Goal: Information Seeking & Learning: Learn about a topic

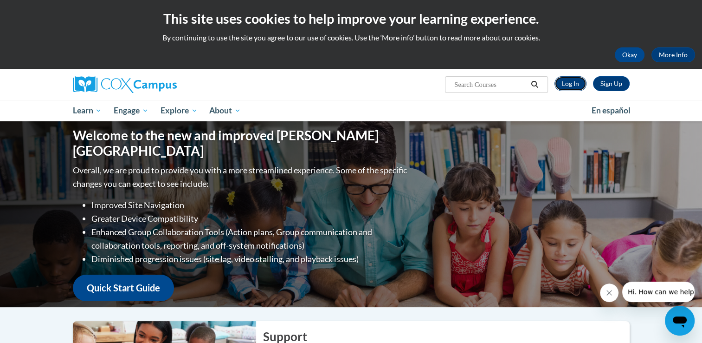
click at [572, 82] on link "Log In" at bounding box center [571, 83] width 32 height 15
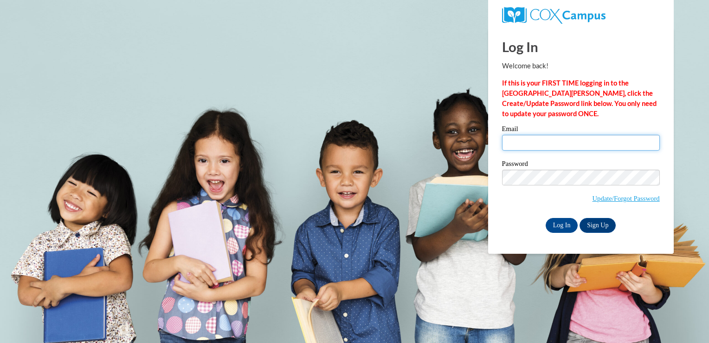
click at [524, 142] on input "Email" at bounding box center [581, 143] width 158 height 16
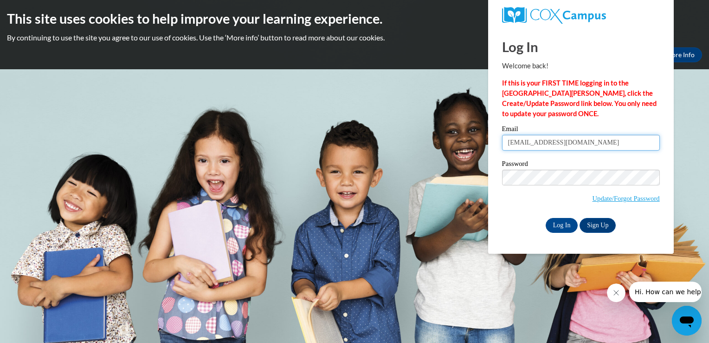
type input "cbrunoldconesa@wausauschools.org"
click at [563, 227] on input "Log In" at bounding box center [562, 225] width 32 height 15
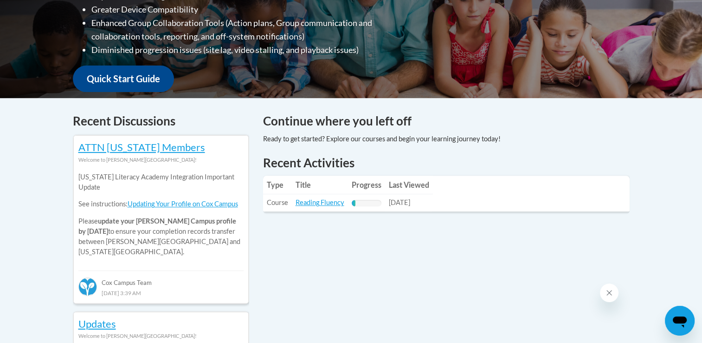
scroll to position [298, 0]
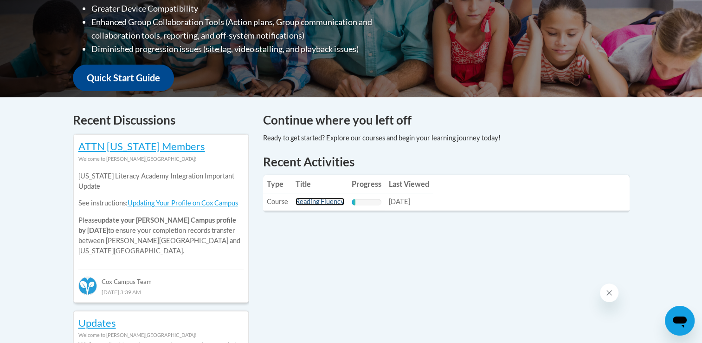
click at [319, 203] on link "Reading Fluency" at bounding box center [320, 201] width 49 height 8
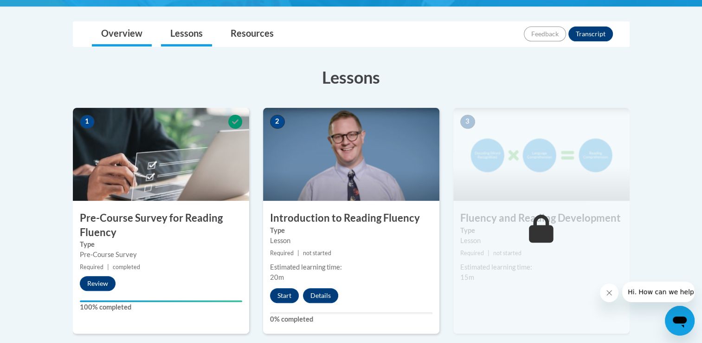
scroll to position [204, 0]
click at [612, 288] on button "Close message from company" at bounding box center [609, 292] width 19 height 19
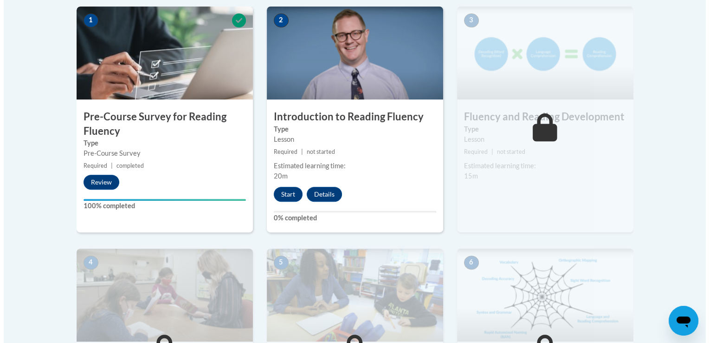
scroll to position [297, 0]
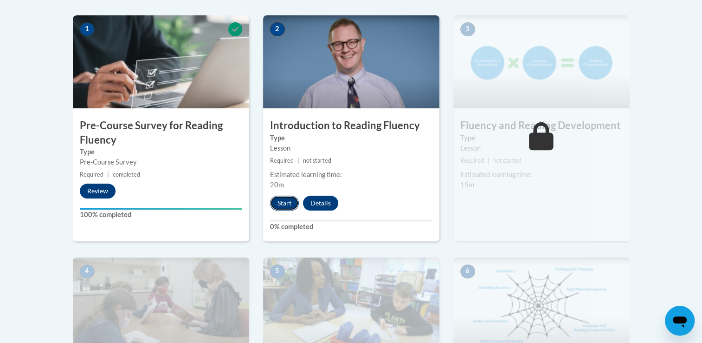
click at [279, 199] on button "Start" at bounding box center [284, 202] width 29 height 15
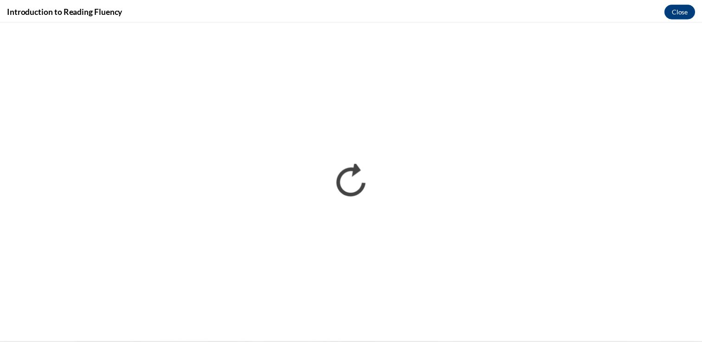
scroll to position [0, 0]
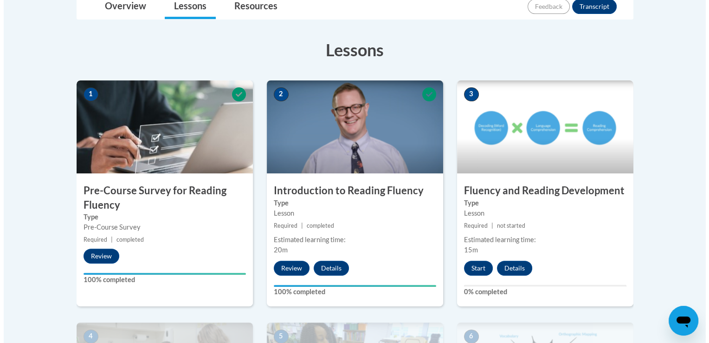
scroll to position [234, 0]
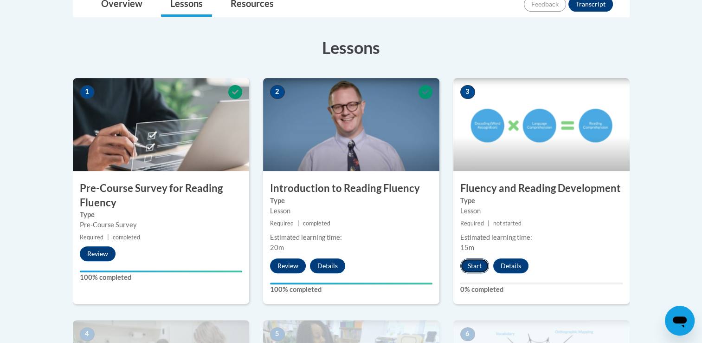
click at [473, 262] on button "Start" at bounding box center [474, 265] width 29 height 15
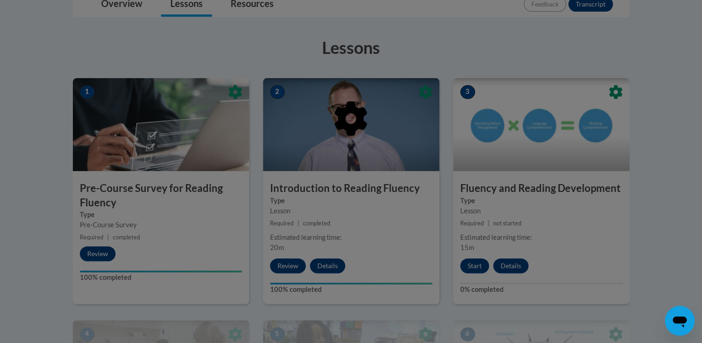
scroll to position [313, 0]
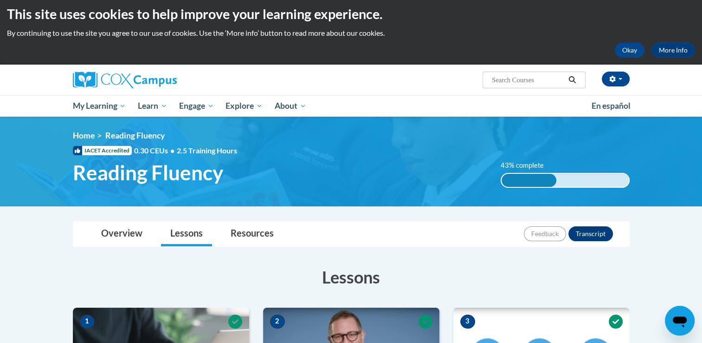
scroll to position [6, 0]
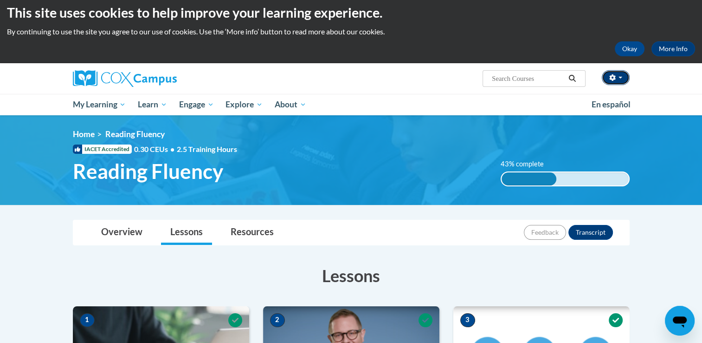
click at [620, 77] on span "button" at bounding box center [621, 78] width 4 height 2
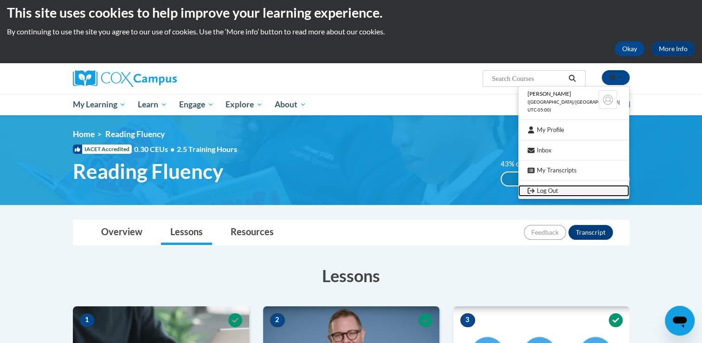
click at [559, 192] on link "Log Out" at bounding box center [573, 191] width 111 height 12
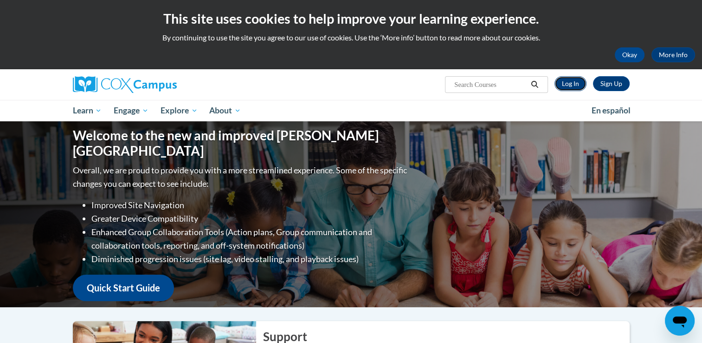
click at [564, 81] on link "Log In" at bounding box center [571, 83] width 32 height 15
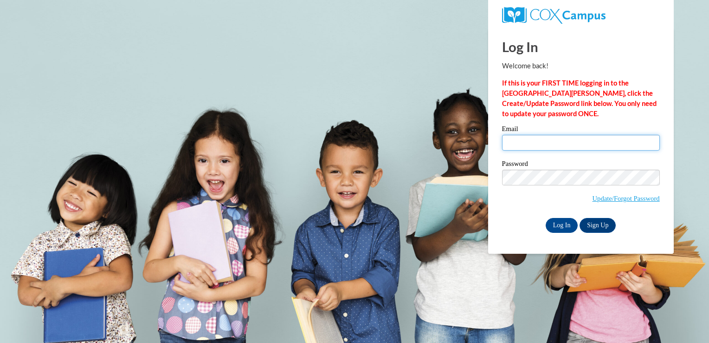
click at [535, 149] on input "Email" at bounding box center [581, 143] width 158 height 16
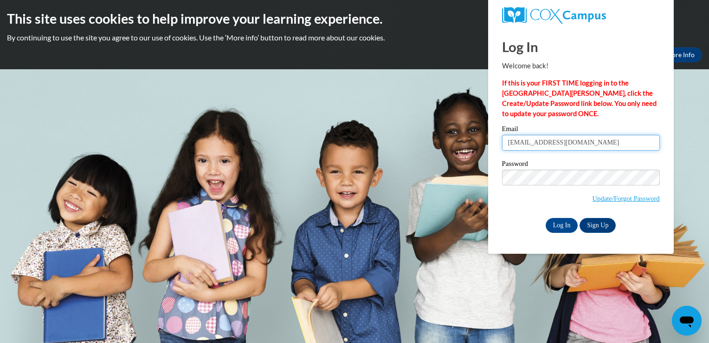
type input "cbrunoldconesa@wausauschools.org"
click at [534, 185] on span "Update/Forgot Password" at bounding box center [581, 188] width 158 height 39
click at [557, 225] on input "Log In" at bounding box center [562, 225] width 32 height 15
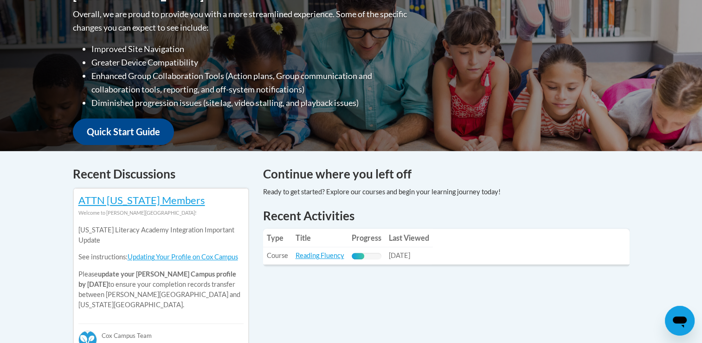
scroll to position [245, 0]
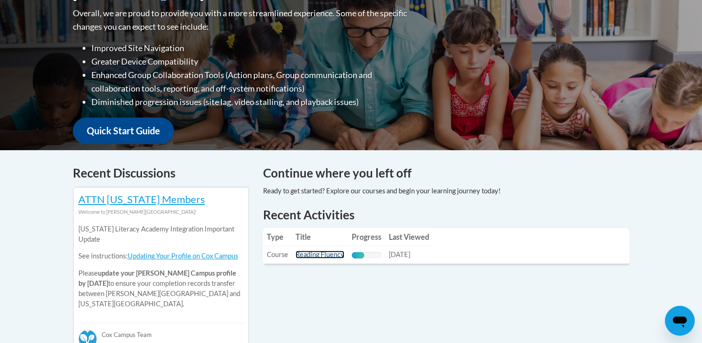
click at [330, 257] on link "Reading Fluency" at bounding box center [320, 254] width 49 height 8
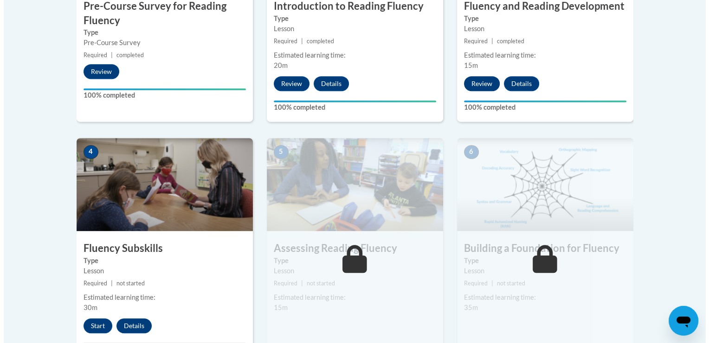
scroll to position [421, 0]
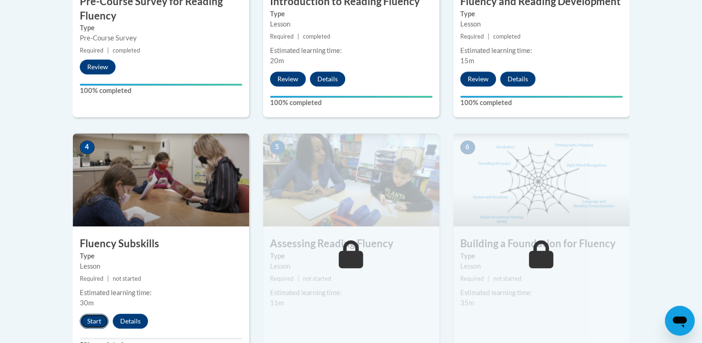
click at [96, 317] on button "Start" at bounding box center [94, 320] width 29 height 15
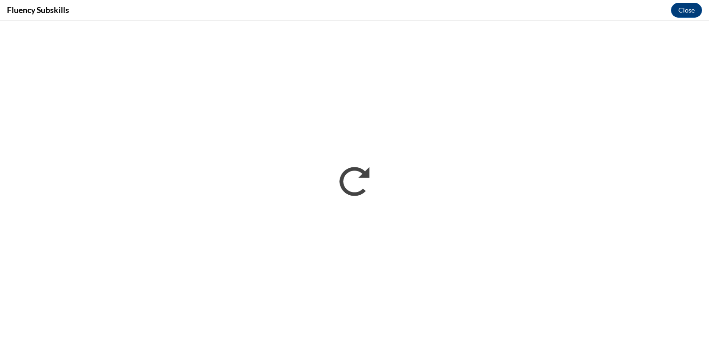
scroll to position [0, 0]
